Goal: Information Seeking & Learning: Learn about a topic

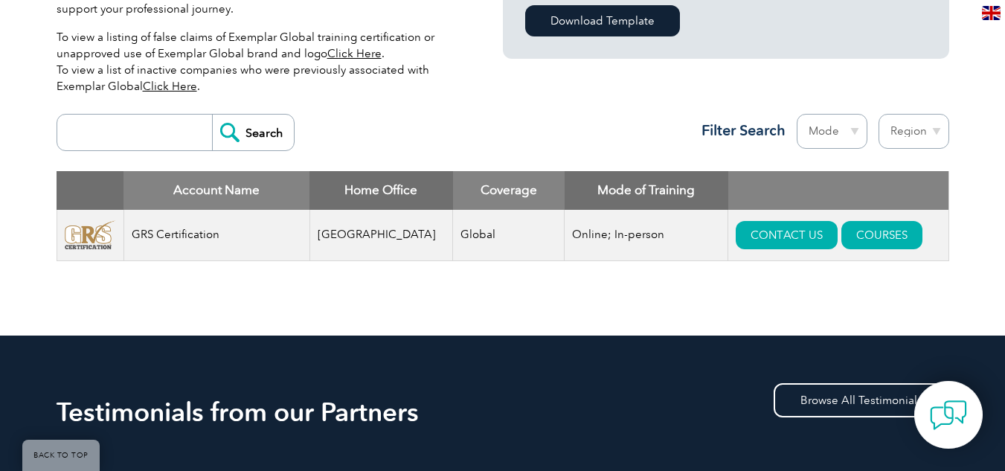
scroll to position [494, 0]
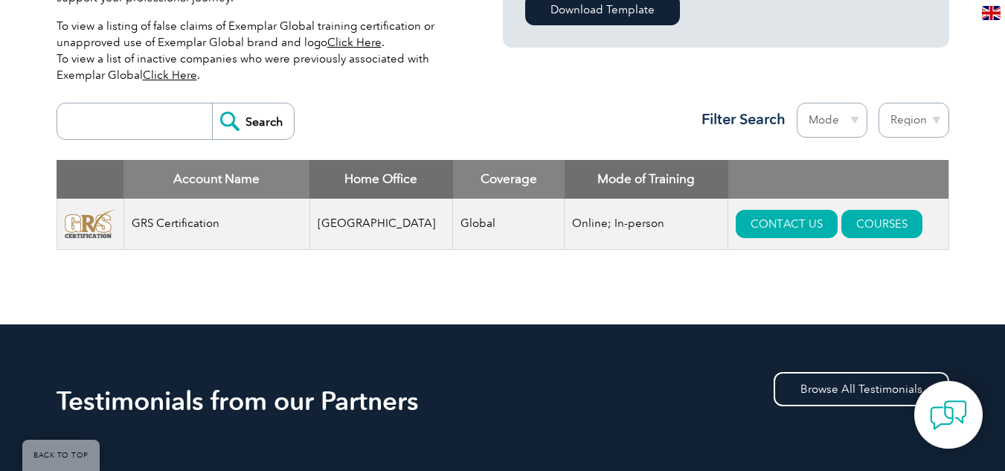
click at [903, 118] on select "Region [GEOGRAPHIC_DATA] [GEOGRAPHIC_DATA] [GEOGRAPHIC_DATA] [GEOGRAPHIC_DATA] …" at bounding box center [914, 120] width 71 height 35
select select "[GEOGRAPHIC_DATA]"
click at [879, 103] on select "Region [GEOGRAPHIC_DATA] [GEOGRAPHIC_DATA] [GEOGRAPHIC_DATA] [GEOGRAPHIC_DATA] …" at bounding box center [914, 120] width 71 height 35
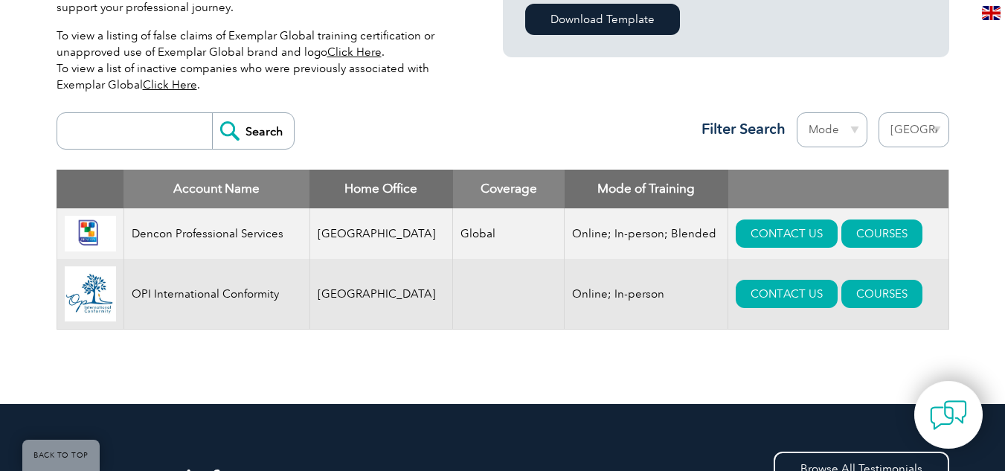
scroll to position [492, 0]
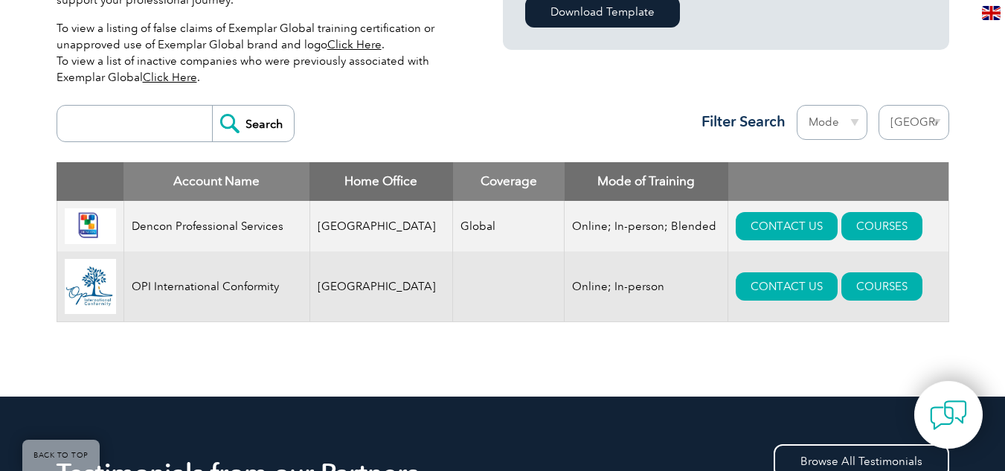
click at [935, 134] on select "Region [GEOGRAPHIC_DATA] [GEOGRAPHIC_DATA] [GEOGRAPHIC_DATA] [GEOGRAPHIC_DATA] …" at bounding box center [914, 122] width 71 height 35
select select "[GEOGRAPHIC_DATA]"
click at [879, 105] on select "Region [GEOGRAPHIC_DATA] [GEOGRAPHIC_DATA] [GEOGRAPHIC_DATA] [GEOGRAPHIC_DATA] …" at bounding box center [914, 122] width 71 height 35
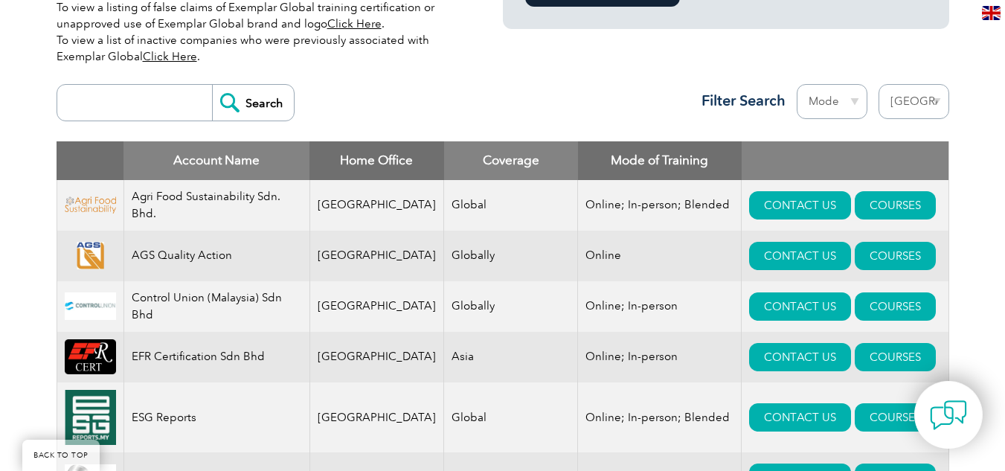
scroll to position [508, 0]
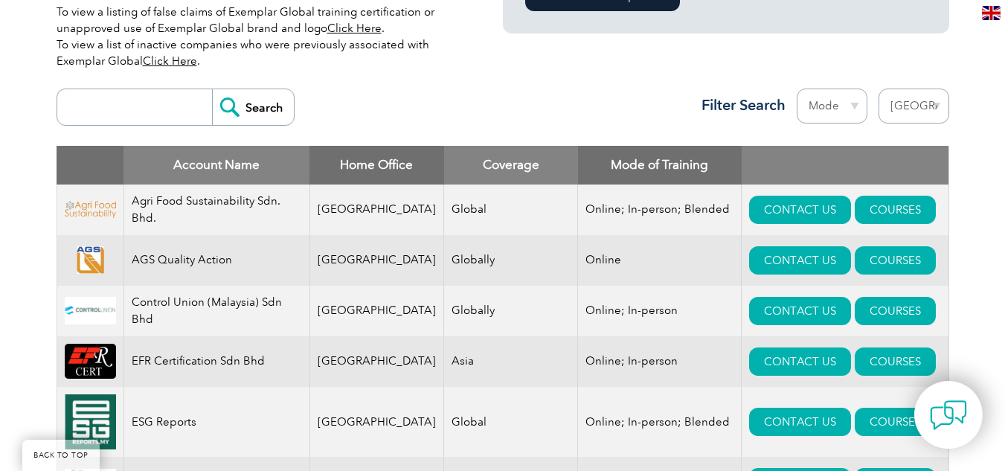
click at [937, 99] on select "Region [GEOGRAPHIC_DATA] [GEOGRAPHIC_DATA] [GEOGRAPHIC_DATA] [GEOGRAPHIC_DATA] …" at bounding box center [914, 106] width 71 height 35
select select "[GEOGRAPHIC_DATA]"
click at [879, 89] on select "Region [GEOGRAPHIC_DATA] [GEOGRAPHIC_DATA] [GEOGRAPHIC_DATA] [GEOGRAPHIC_DATA] …" at bounding box center [914, 106] width 71 height 35
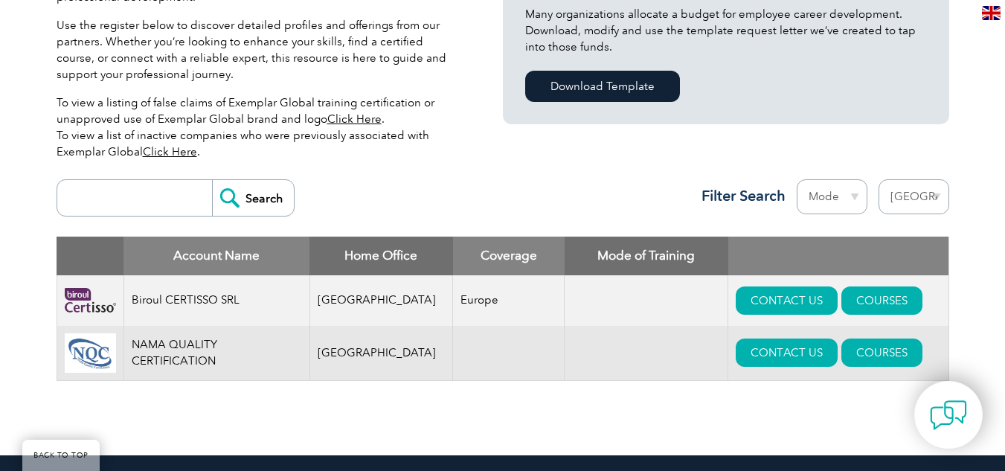
scroll to position [340, 0]
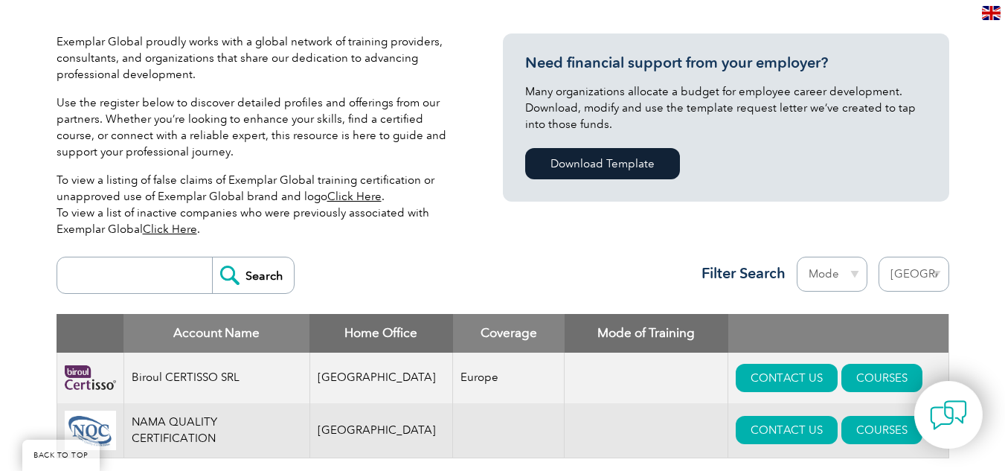
click at [908, 280] on select "Region [GEOGRAPHIC_DATA] [GEOGRAPHIC_DATA] [GEOGRAPHIC_DATA] [GEOGRAPHIC_DATA] …" at bounding box center [914, 274] width 71 height 35
select select "[GEOGRAPHIC_DATA]"
click at [879, 257] on select "Region [GEOGRAPHIC_DATA] [GEOGRAPHIC_DATA] [GEOGRAPHIC_DATA] [GEOGRAPHIC_DATA] …" at bounding box center [914, 274] width 71 height 35
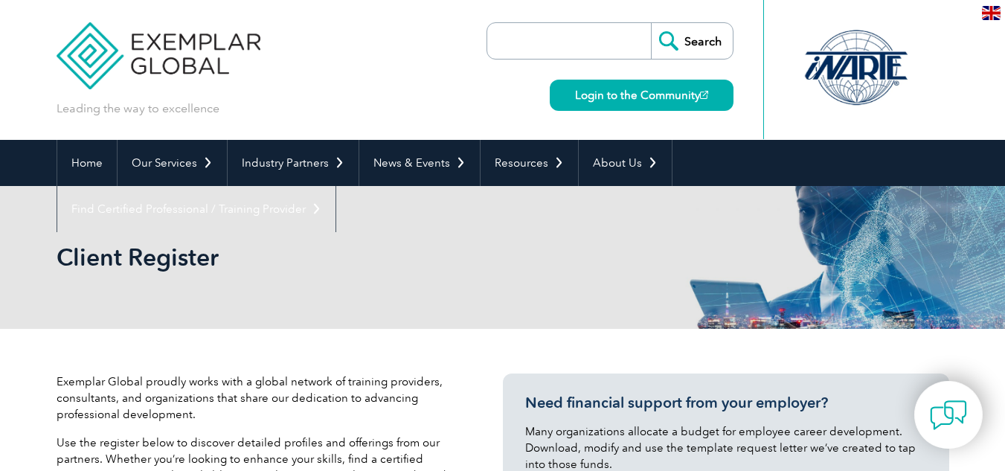
select select "[GEOGRAPHIC_DATA]"
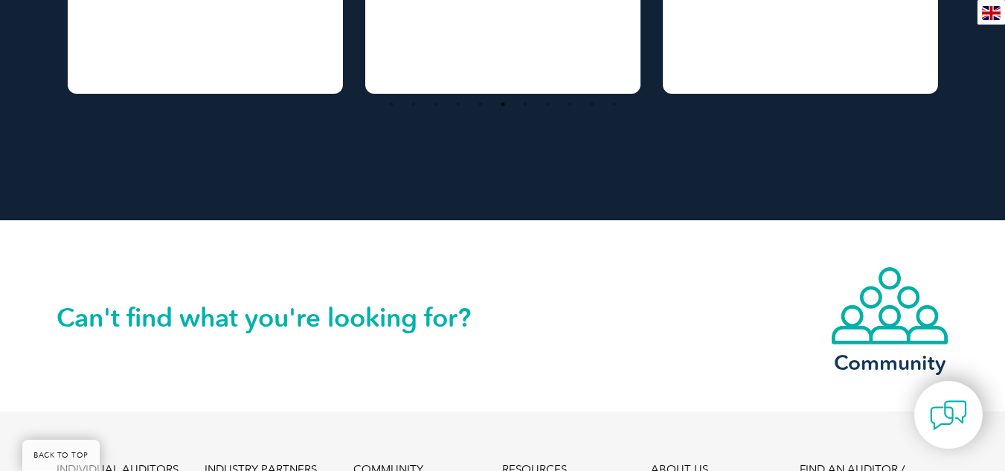
scroll to position [2492, 0]
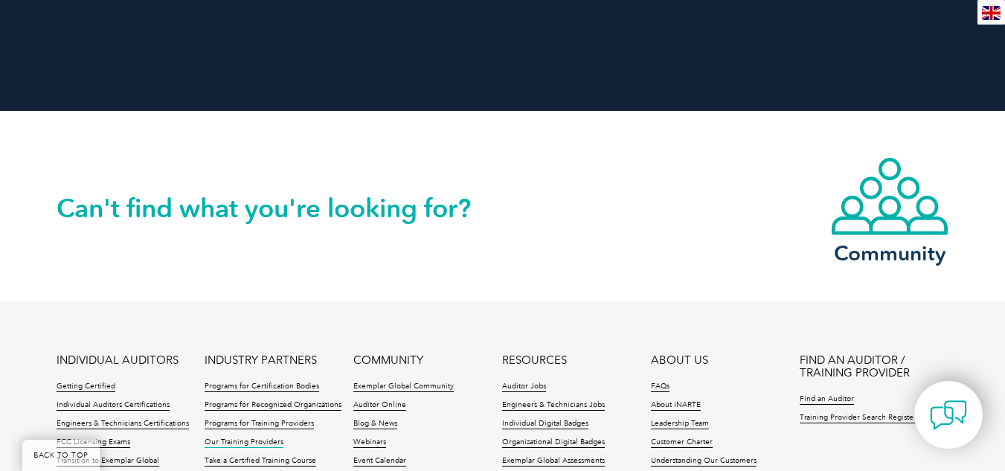
click at [256, 437] on link "Our Training Providers" at bounding box center [244, 442] width 79 height 10
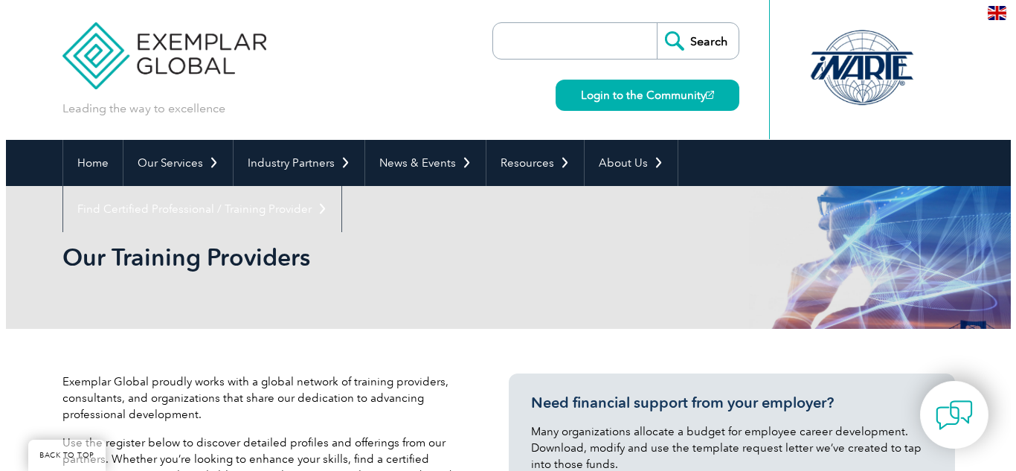
scroll to position [2566, 0]
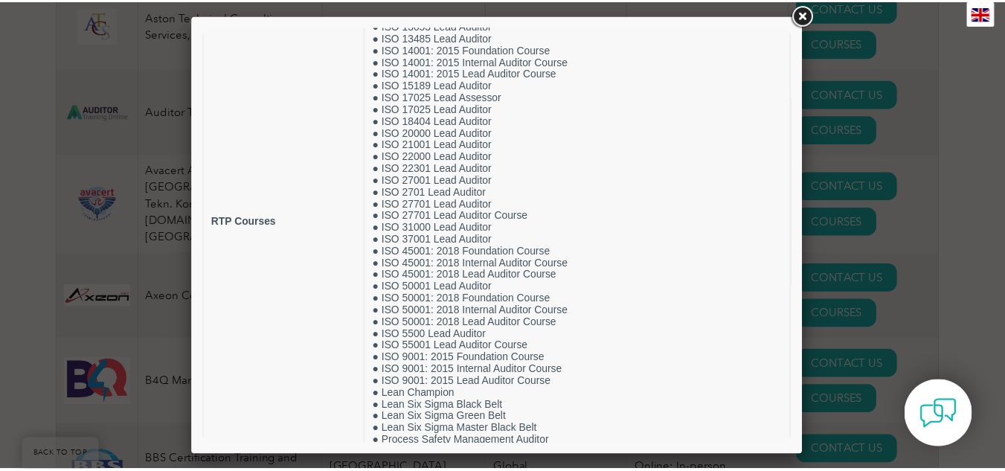
scroll to position [201, 0]
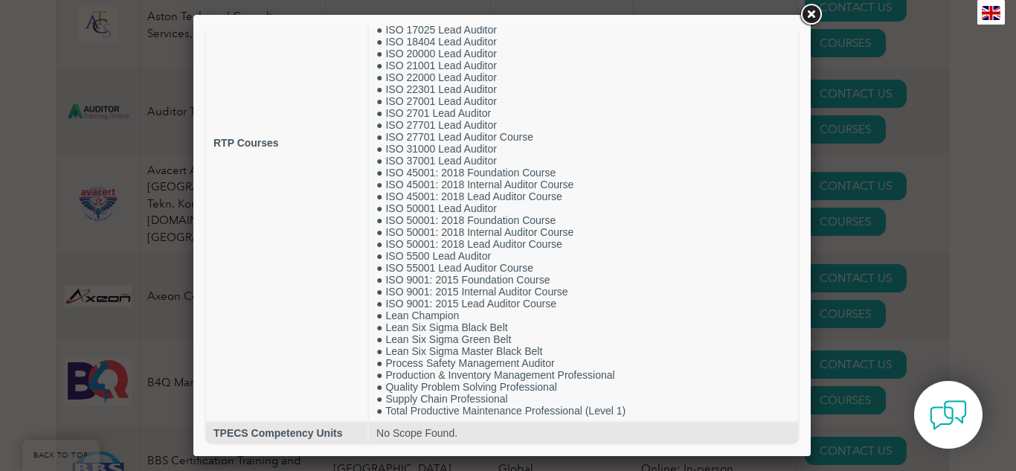
click at [812, 19] on link at bounding box center [811, 14] width 27 height 27
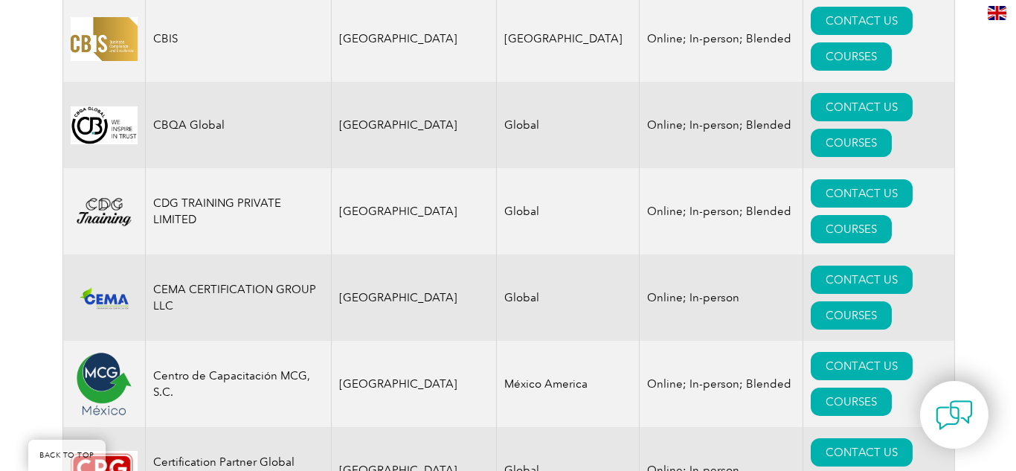
scroll to position [4466, 0]
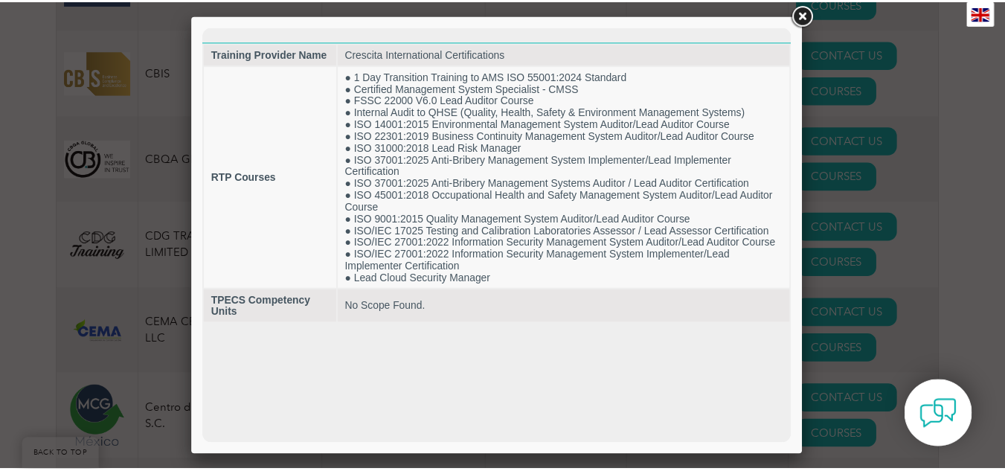
scroll to position [0, 0]
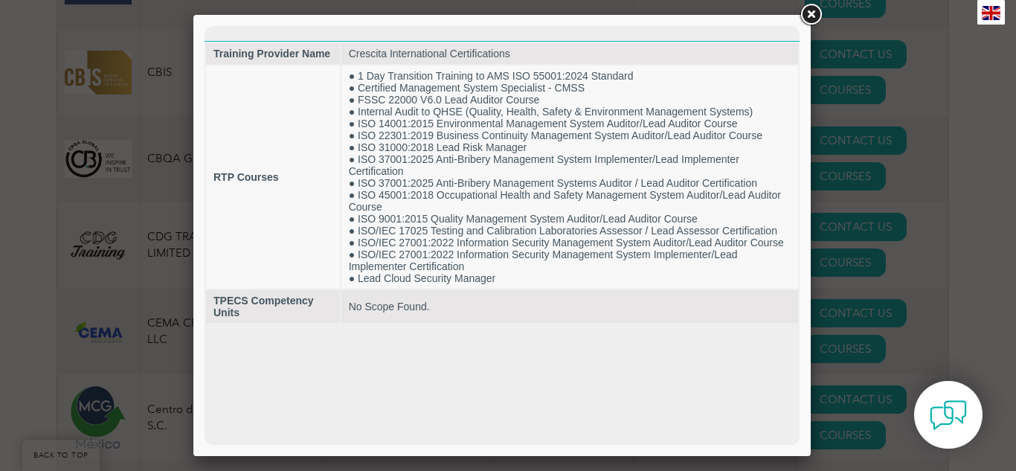
click at [537, 324] on html "Training Provider Name Crescita International Certifications RTP Courses ● 1 Da…" at bounding box center [502, 175] width 595 height 298
click at [811, 10] on link at bounding box center [811, 14] width 27 height 27
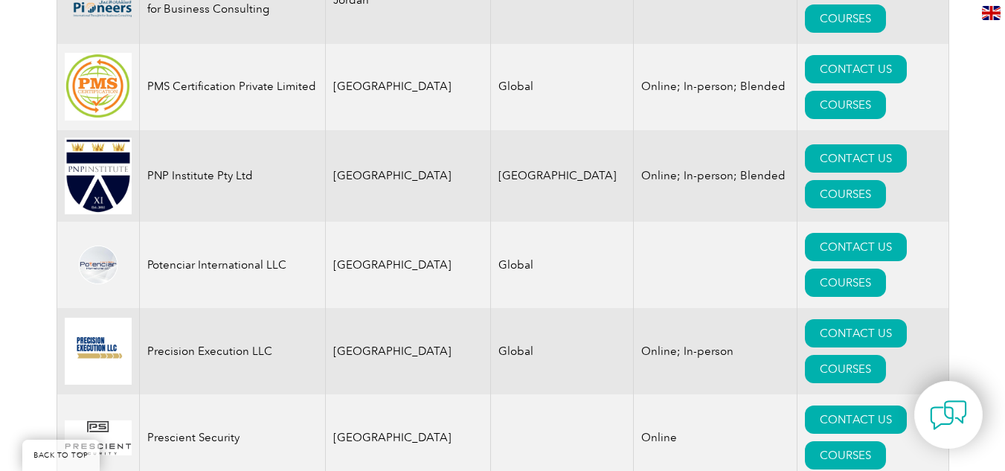
scroll to position [18199, 0]
